Goal: Communication & Community: Ask a question

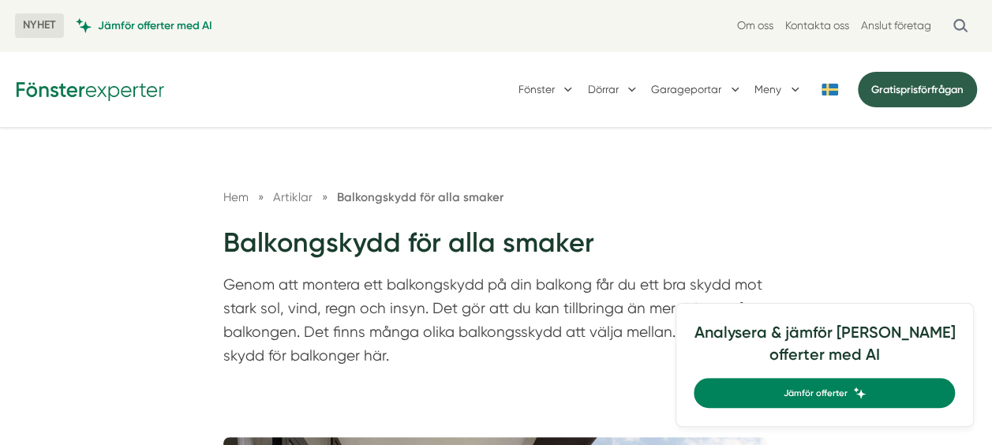
click at [905, 98] on link "Gratis prisförfrågan" at bounding box center [917, 90] width 119 height 36
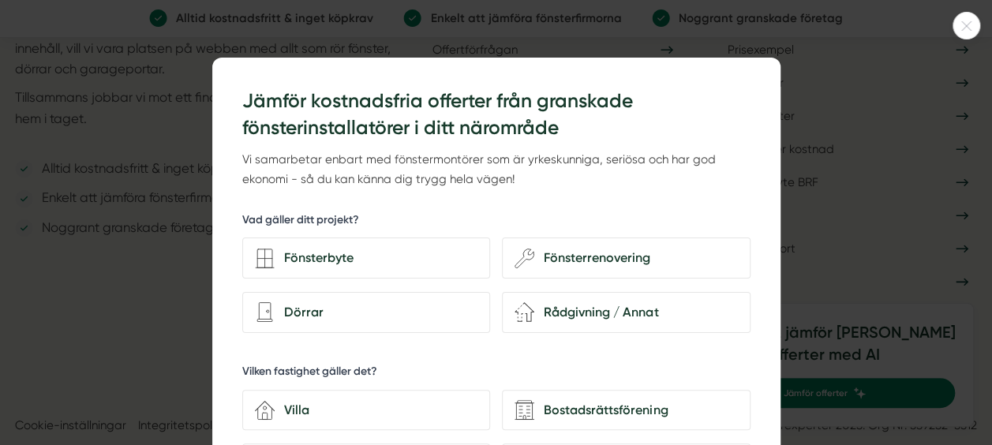
scroll to position [2246, 0]
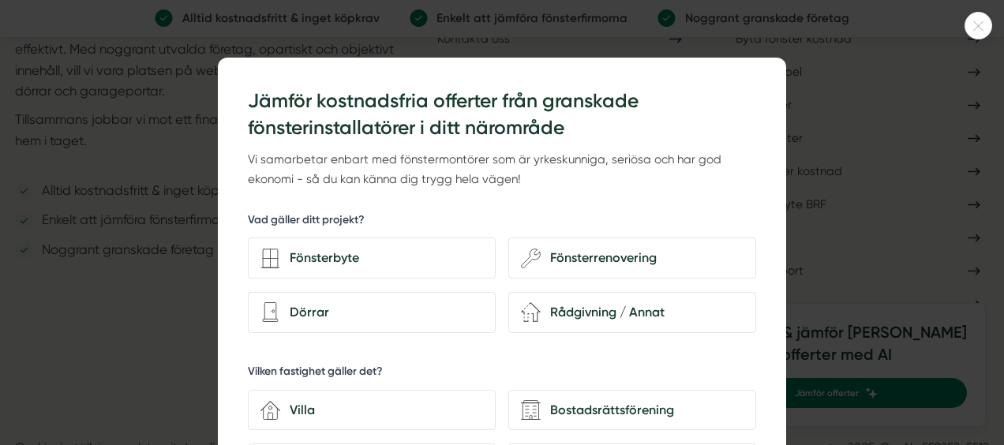
click at [983, 27] on icon at bounding box center [978, 25] width 26 height 9
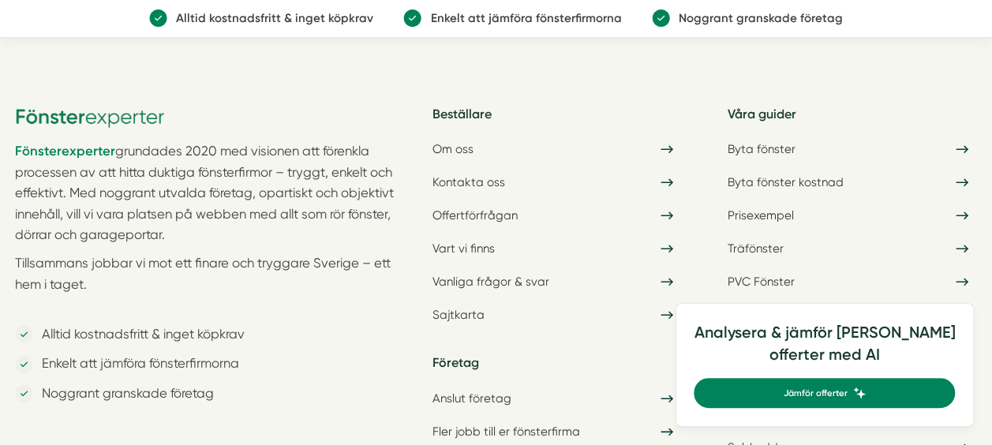
scroll to position [2101, 0]
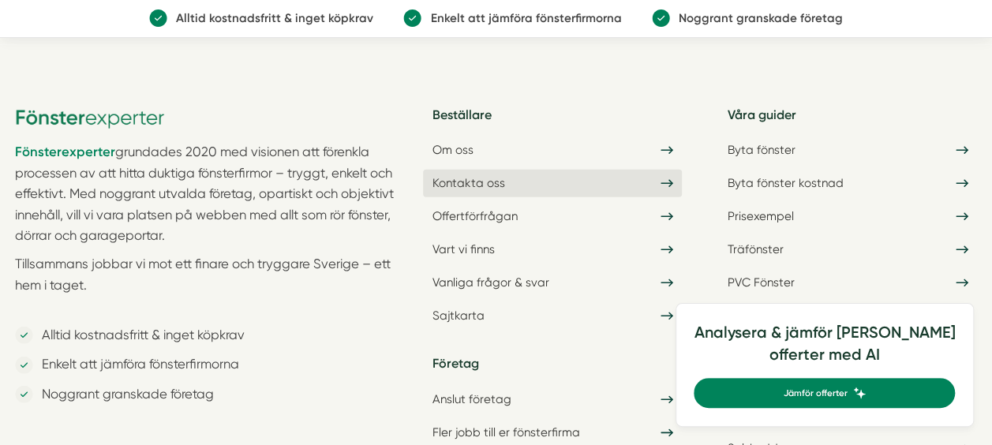
click at [473, 174] on link "Kontakta oss" at bounding box center [552, 183] width 259 height 27
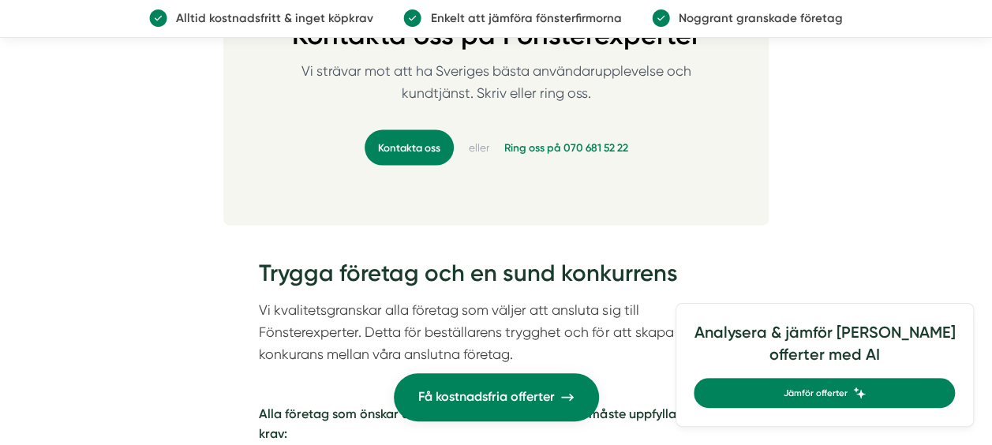
scroll to position [1638, 0]
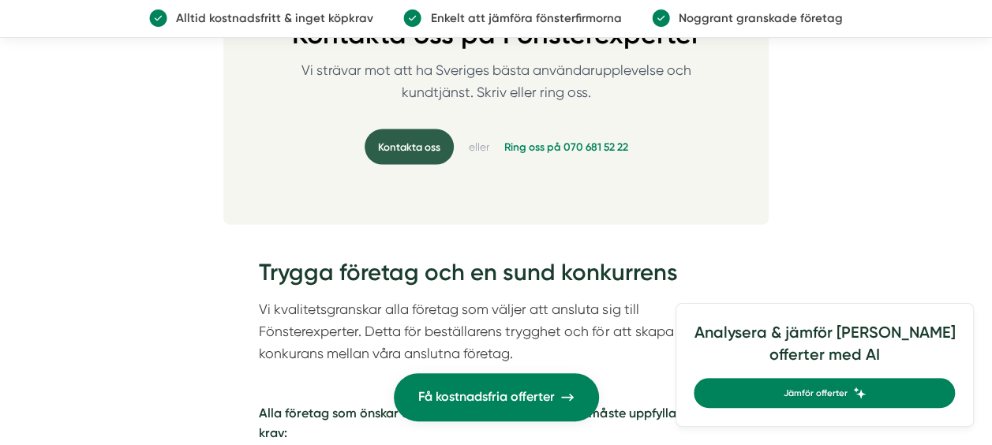
click at [404, 152] on link "Kontakta oss" at bounding box center [409, 147] width 89 height 36
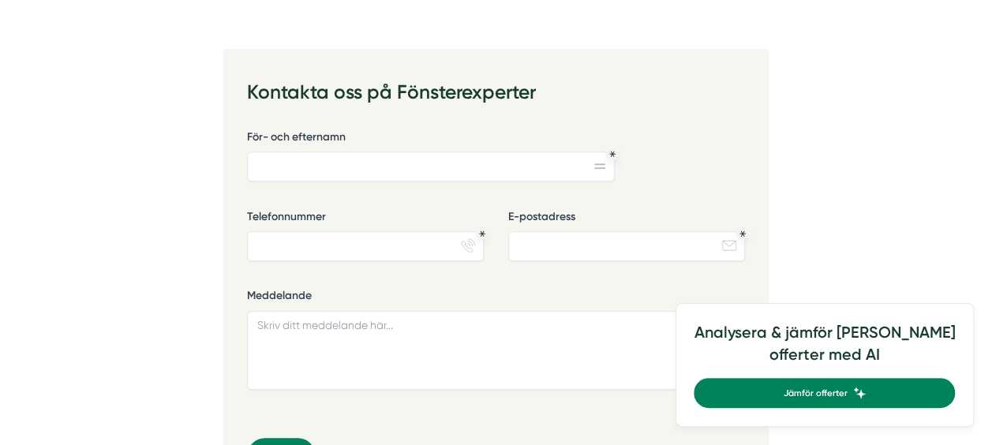
scroll to position [660, 0]
click at [304, 174] on input "För- och efternamn" at bounding box center [431, 167] width 368 height 30
type input "Therese Nordling"
click at [289, 241] on input "Telefonnummer" at bounding box center [365, 247] width 237 height 30
type input "0706408453"
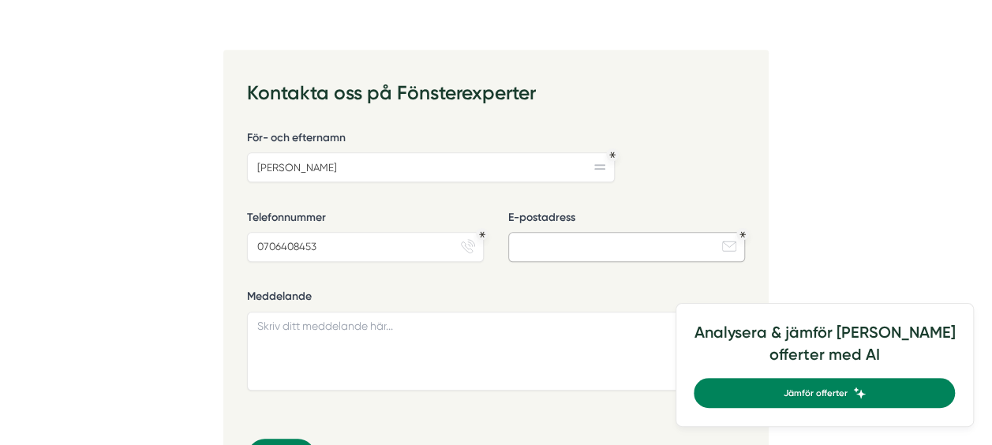
click at [533, 249] on input "E-postadress" at bounding box center [626, 247] width 237 height 30
type input "therese@brfeda2.se"
click at [436, 346] on textarea "Meddelande" at bounding box center [496, 351] width 498 height 79
click at [337, 350] on textarea "Meddelande" at bounding box center [496, 351] width 498 height 79
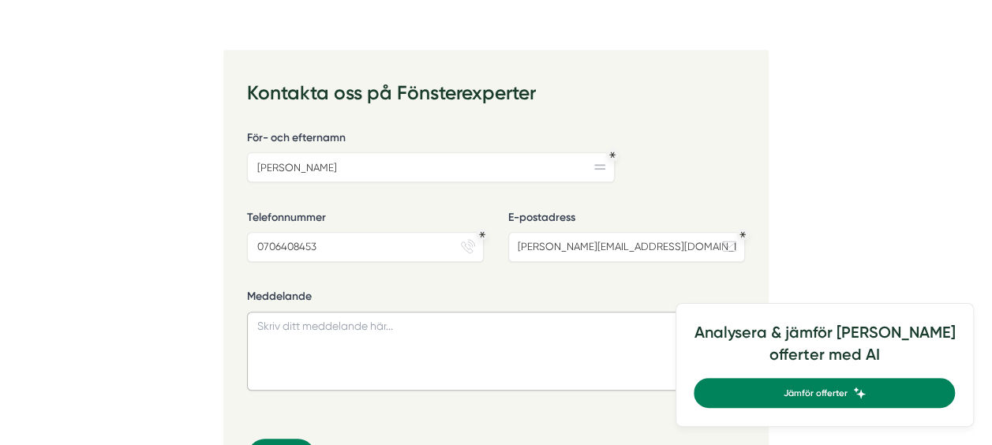
paste textarea "Hej, Jag är intresserad av att köpa ett balkongskydd med öljetter längst alla f…"
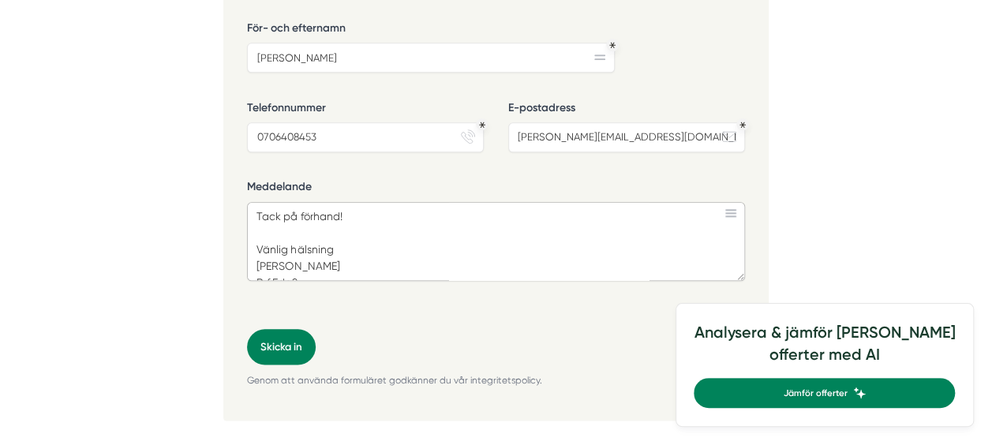
scroll to position [771, 0]
type textarea "Hej, Jag är intresserad av att köpa ett balkongskydd med öljetter längst alla f…"
click at [282, 344] on button "Skicka in" at bounding box center [281, 346] width 69 height 36
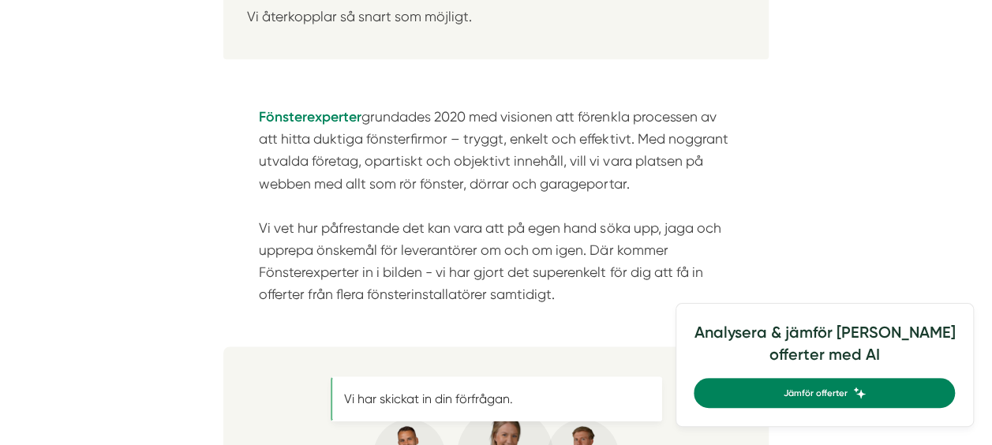
scroll to position [0, 0]
